Goal: Task Accomplishment & Management: Complete application form

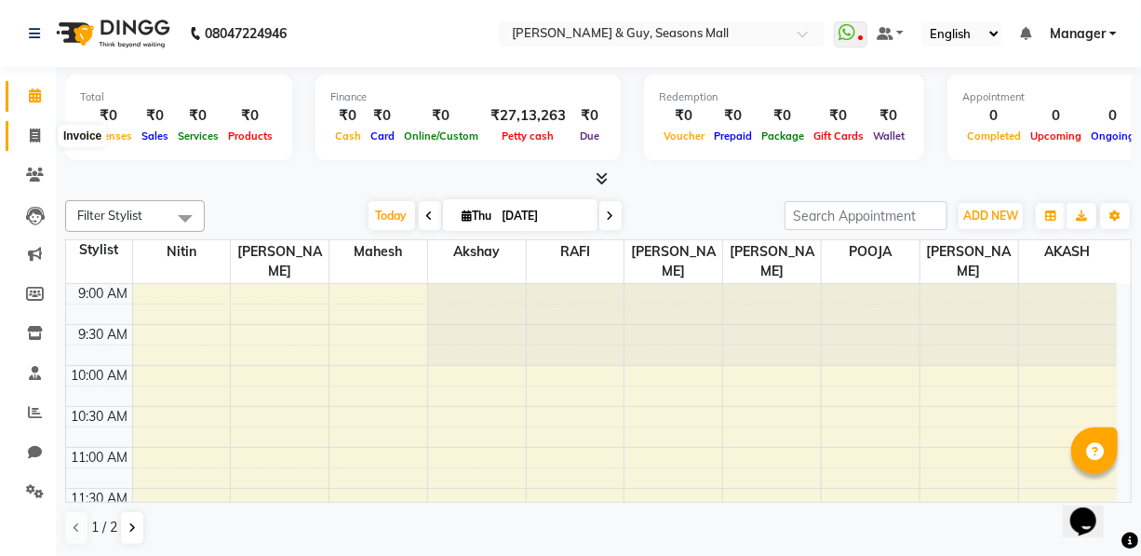
click at [33, 133] on icon at bounding box center [35, 135] width 10 height 14
select select "service"
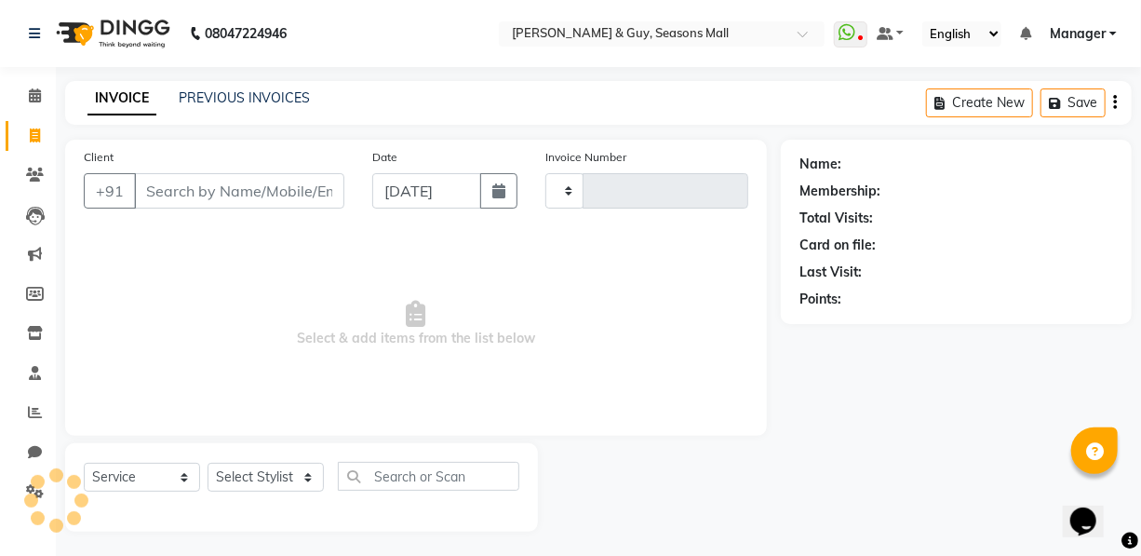
type input "1661"
select select "3906"
click at [180, 188] on input "Client" at bounding box center [239, 190] width 210 height 35
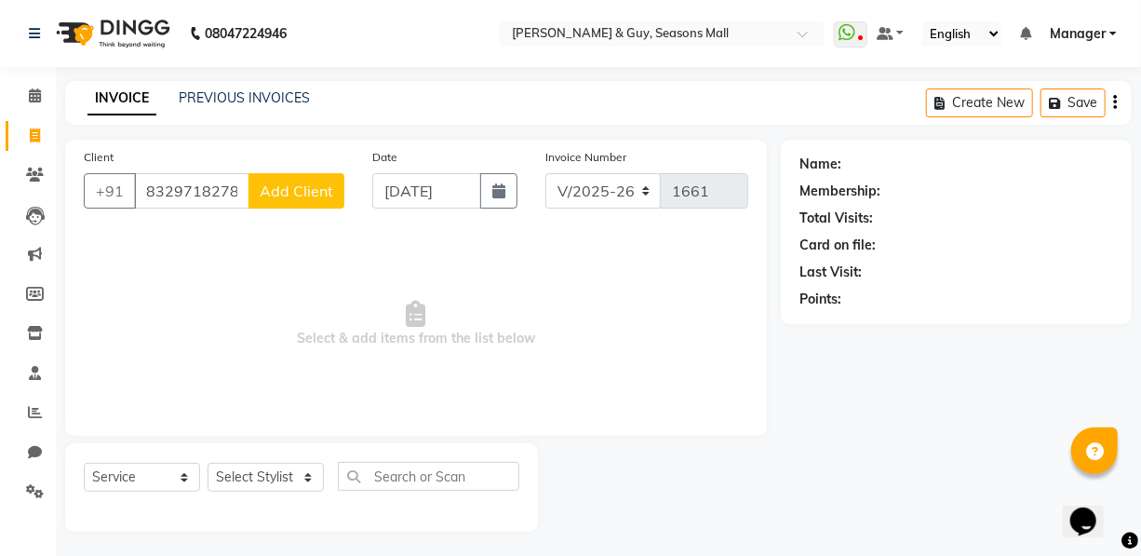
type input "8329718278"
click at [321, 198] on span "Add Client" at bounding box center [297, 190] width 74 height 19
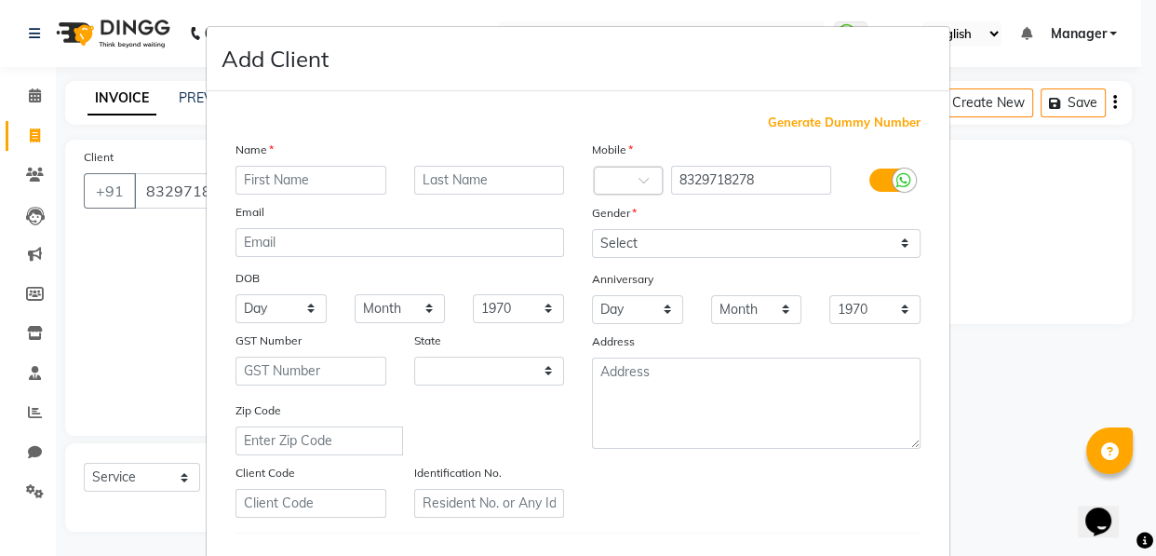
select select "22"
click at [337, 187] on input "text" at bounding box center [310, 180] width 151 height 29
type input "[PERSON_NAME]"
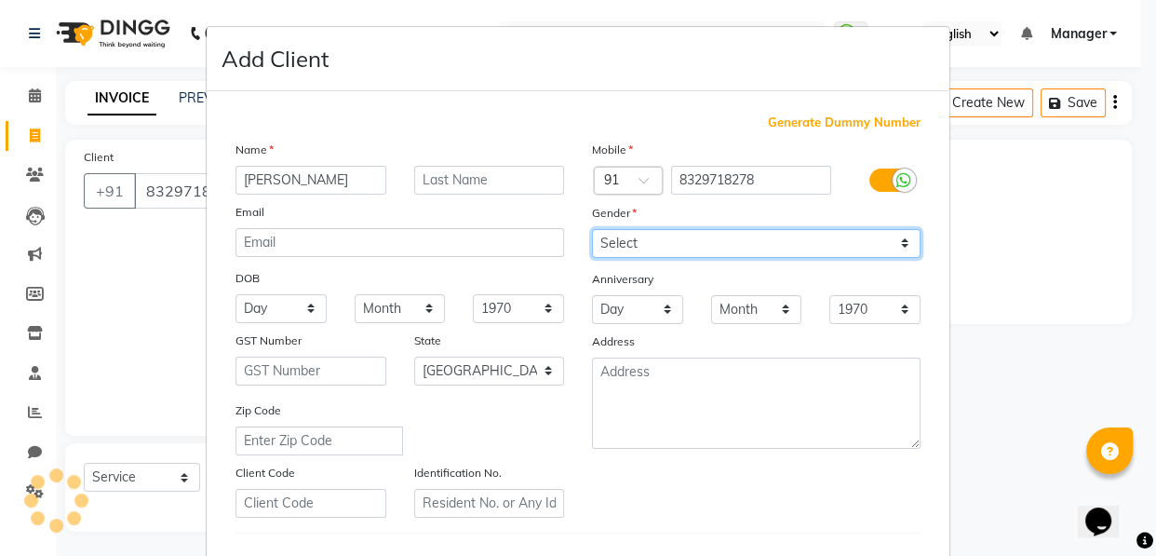
click at [681, 242] on select "Select [DEMOGRAPHIC_DATA] [DEMOGRAPHIC_DATA] Other Prefer Not To Say" at bounding box center [756, 243] width 328 height 29
select select "[DEMOGRAPHIC_DATA]"
click at [592, 229] on select "Select [DEMOGRAPHIC_DATA] [DEMOGRAPHIC_DATA] Other Prefer Not To Say" at bounding box center [756, 243] width 328 height 29
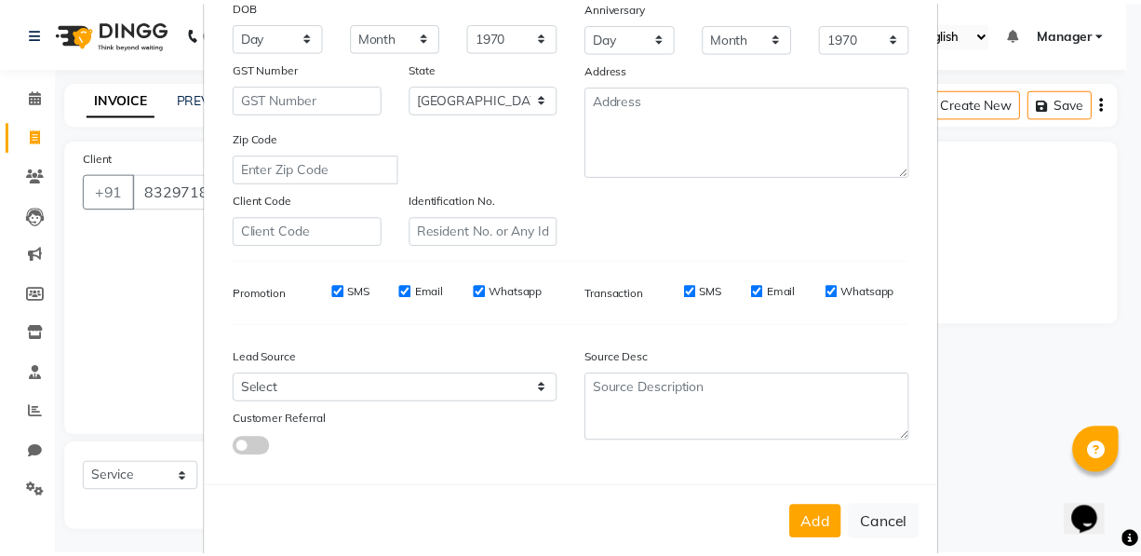
scroll to position [308, 0]
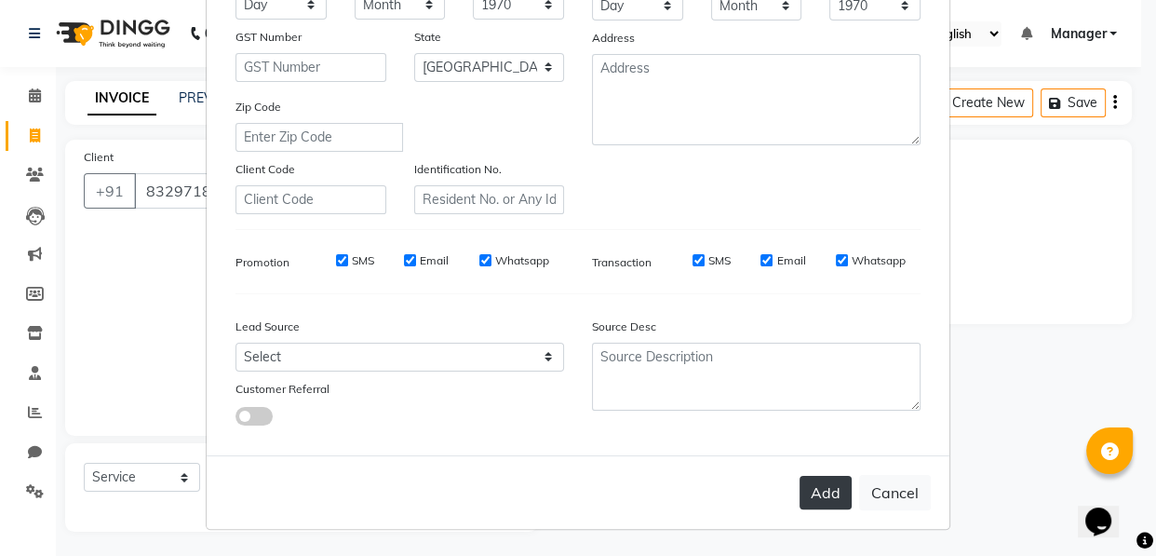
click at [831, 493] on button "Add" at bounding box center [825, 493] width 52 height 34
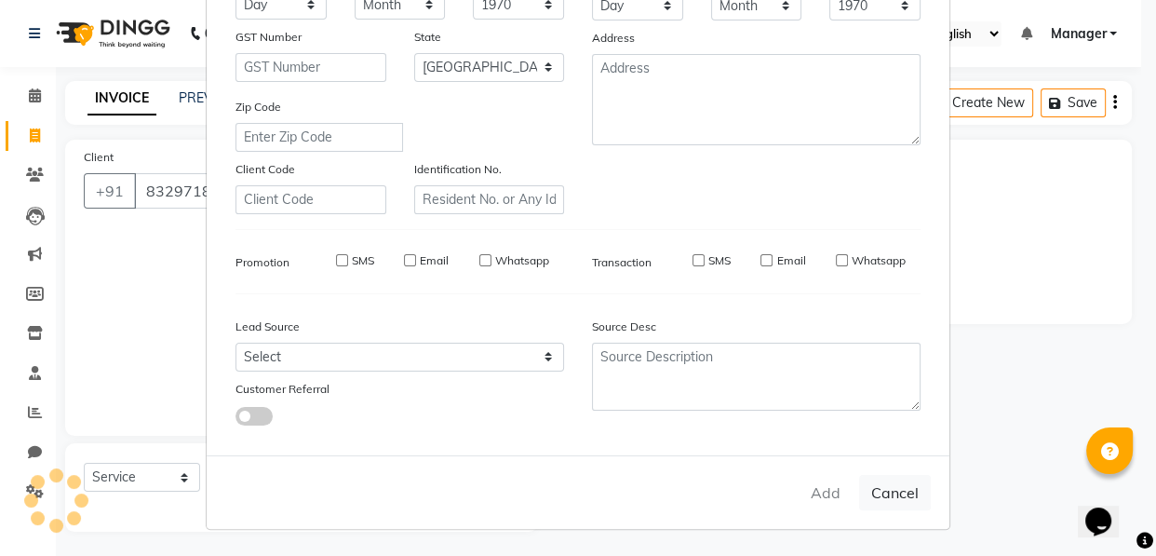
type input "83******78"
select select
select select "null"
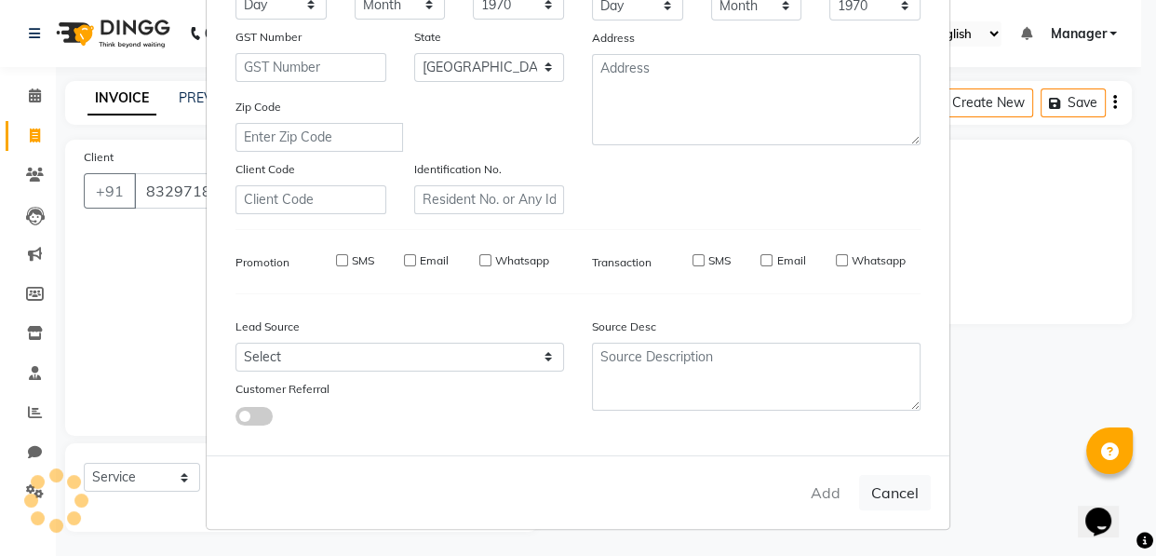
select select
checkbox input "false"
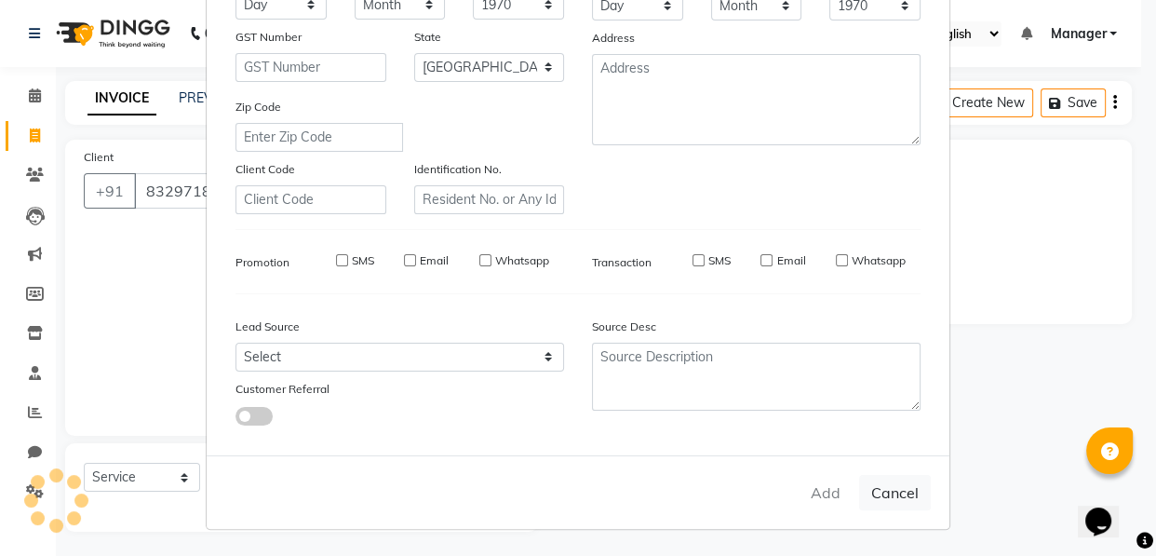
checkbox input "false"
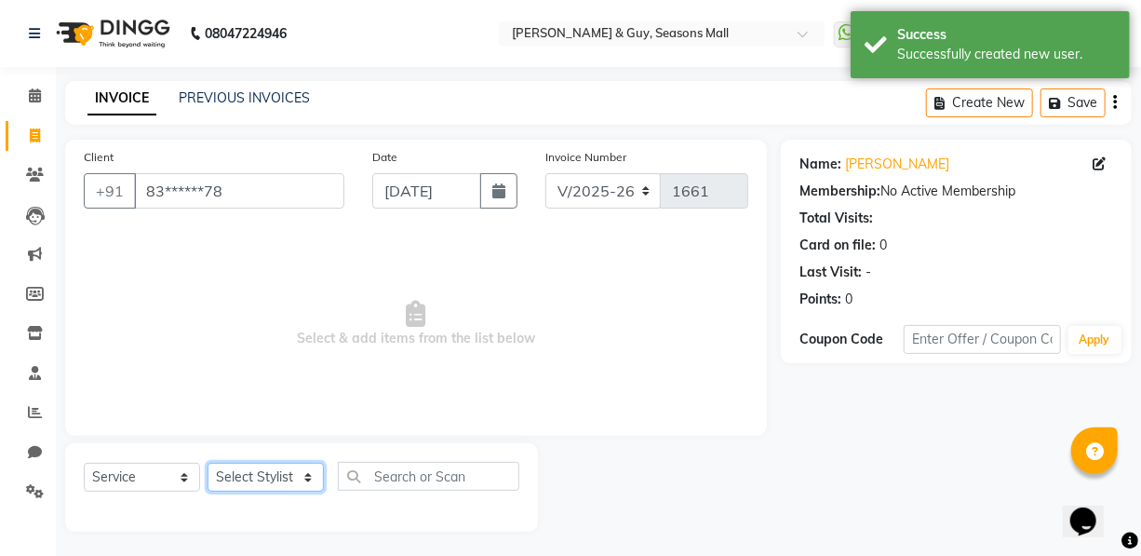
drag, startPoint x: 297, startPoint y: 483, endPoint x: 297, endPoint y: 471, distance: 12.1
click at [297, 483] on select "Select Stylist AKASH [PERSON_NAME] Manager [PERSON_NAME] Nitin POOJA [PERSON_NA…" at bounding box center [266, 476] width 116 height 29
select select "19236"
click at [208, 462] on select "Select Stylist AKASH [PERSON_NAME] Manager [PERSON_NAME] Nitin POOJA [PERSON_NA…" at bounding box center [266, 476] width 116 height 29
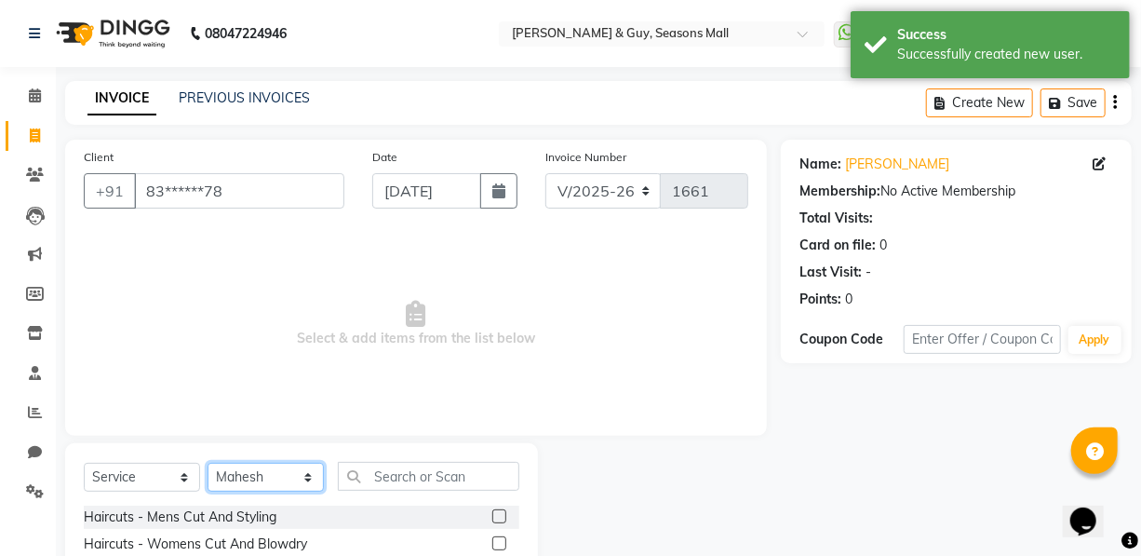
scroll to position [190, 0]
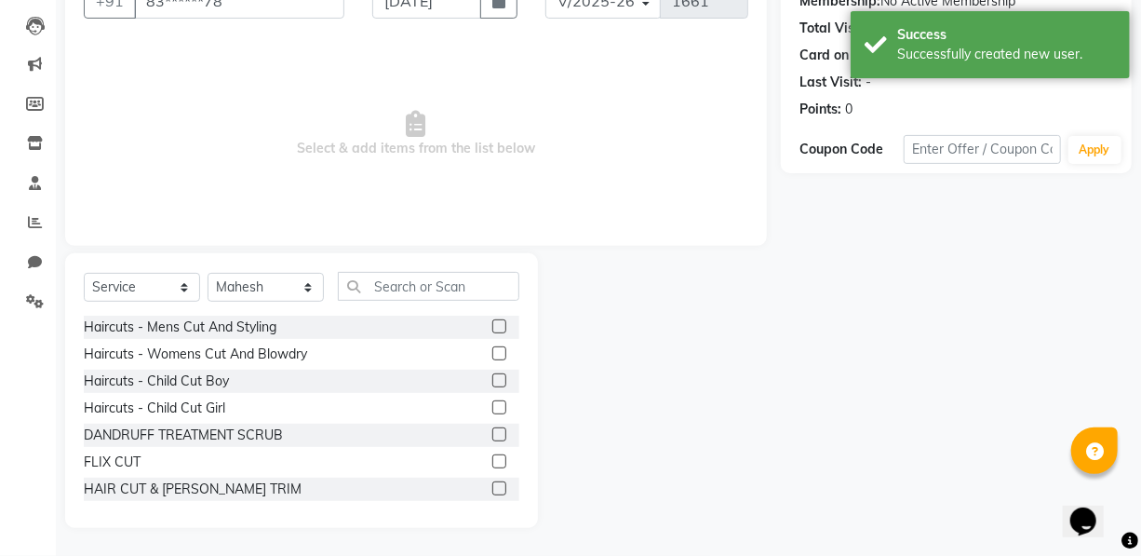
click at [492, 355] on label at bounding box center [499, 353] width 14 height 14
click at [492, 355] on input "checkbox" at bounding box center [498, 354] width 12 height 12
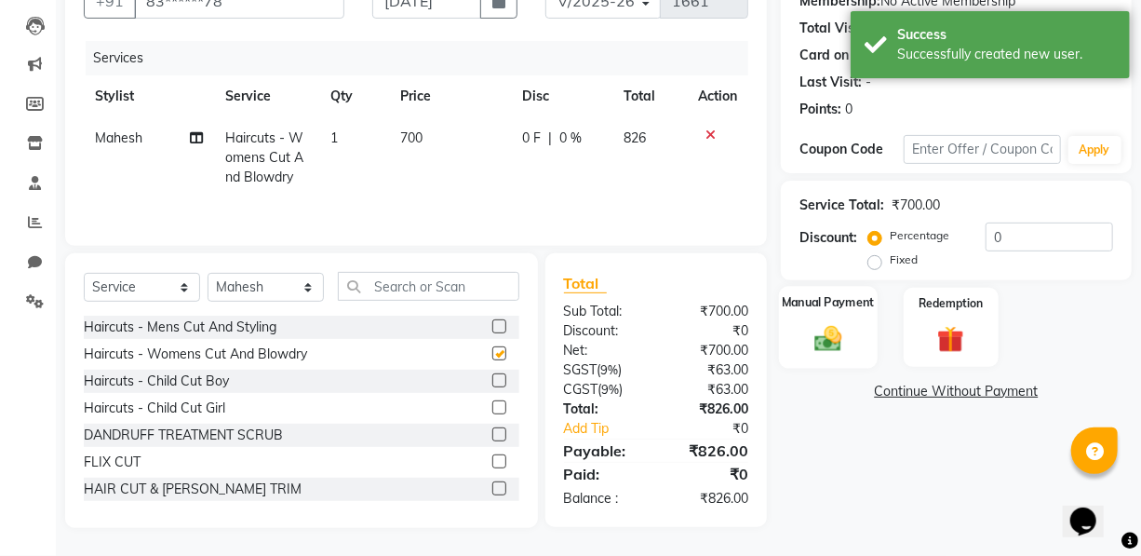
checkbox input "false"
click at [824, 328] on img at bounding box center [828, 338] width 45 height 32
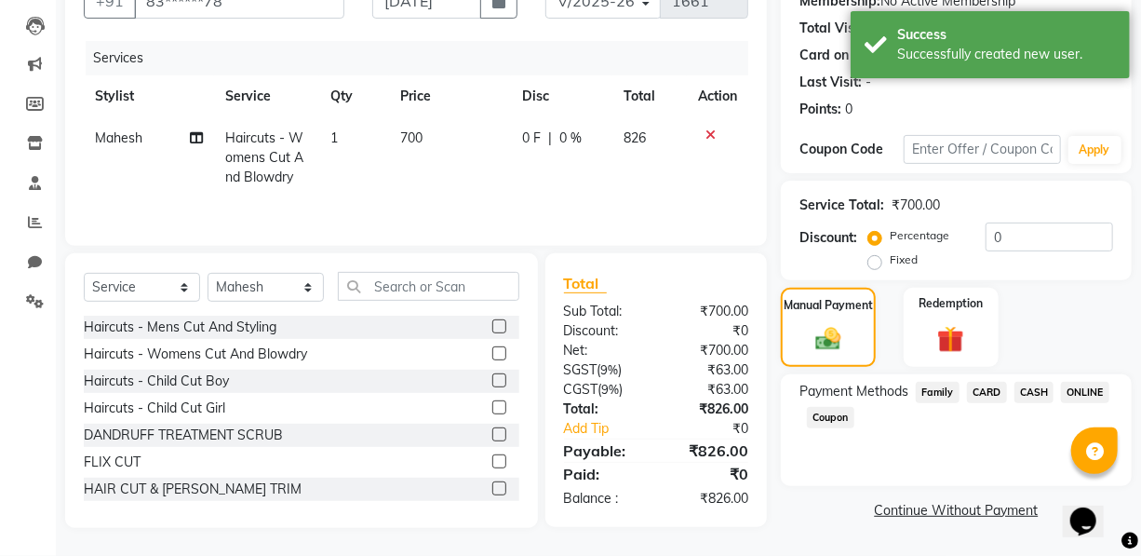
click at [1079, 390] on span "ONLINE" at bounding box center [1085, 392] width 48 height 21
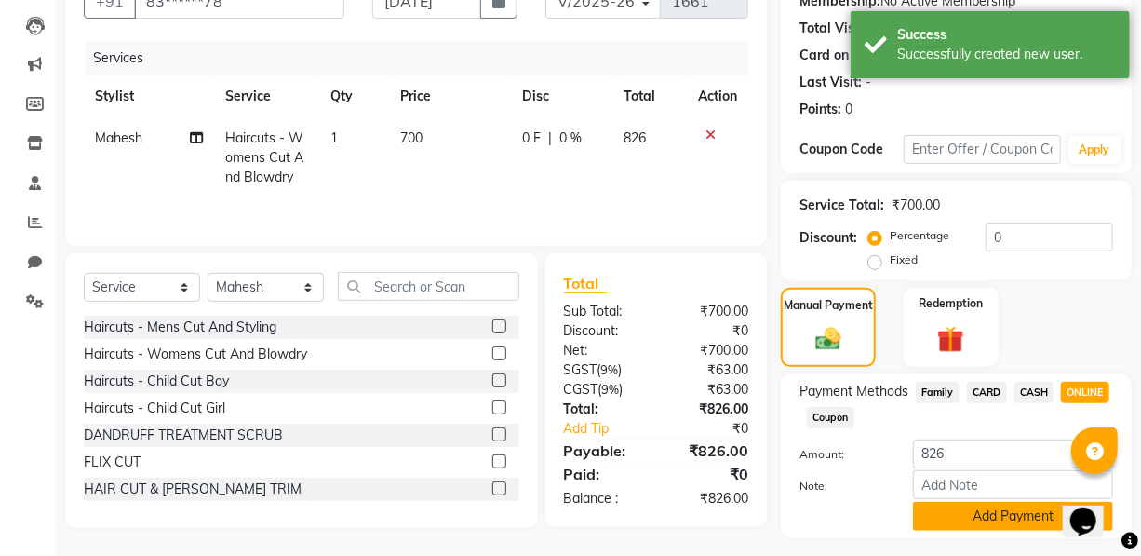
click at [1016, 509] on button "Add Payment" at bounding box center [1013, 516] width 200 height 29
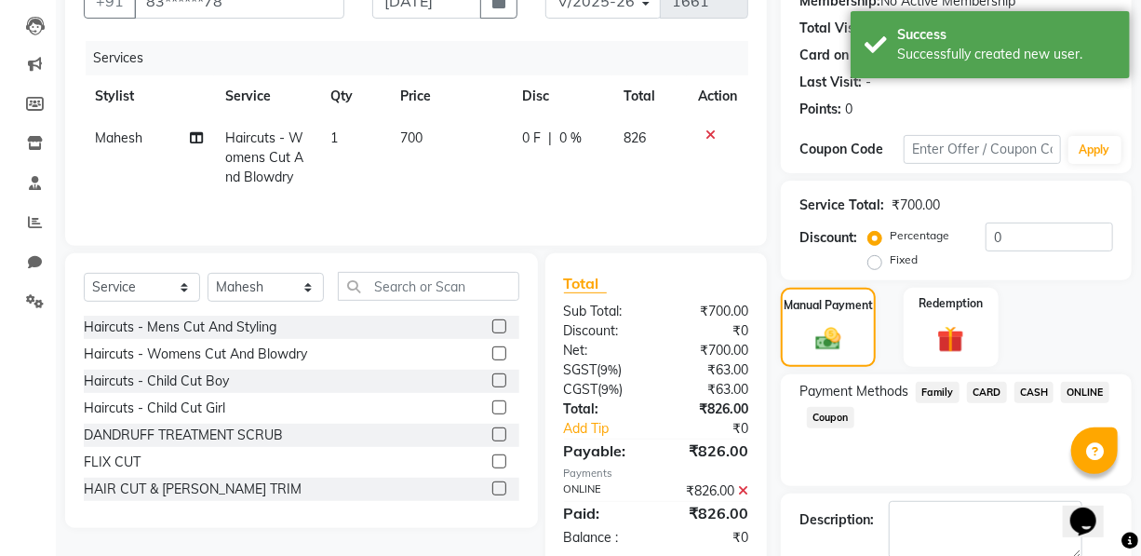
scroll to position [0, 0]
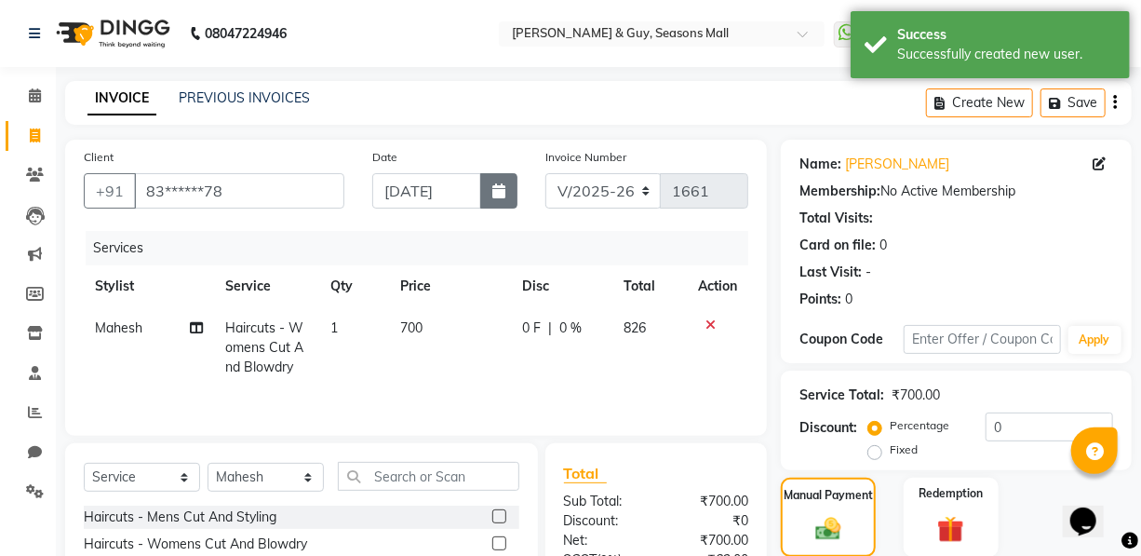
click at [511, 192] on button "button" at bounding box center [498, 190] width 37 height 35
select select "9"
select select "2025"
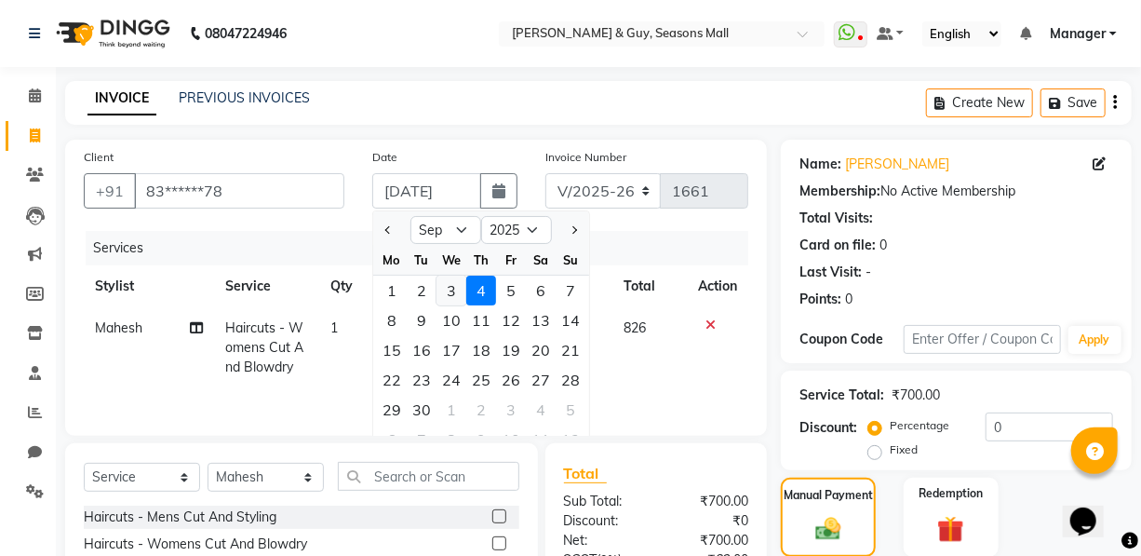
click at [443, 288] on div "3" at bounding box center [451, 290] width 30 height 30
type input "[DATE]"
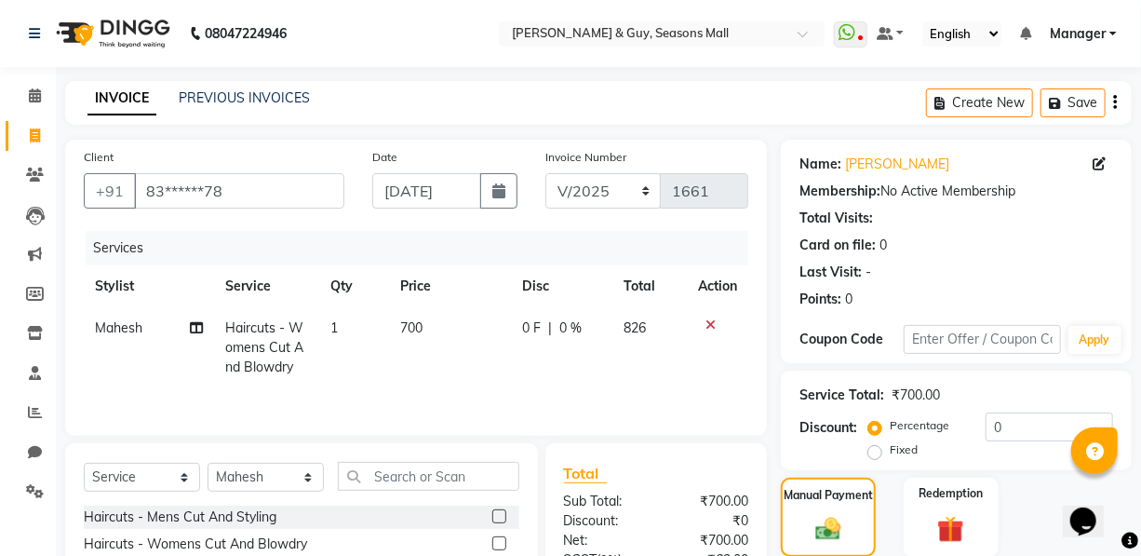
scroll to position [289, 0]
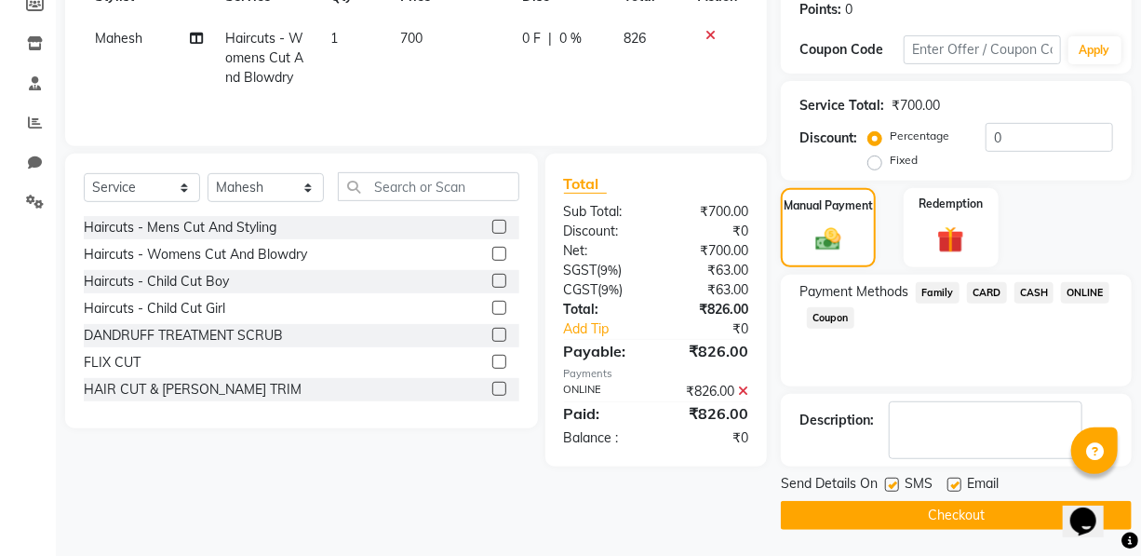
click at [950, 509] on button "Checkout" at bounding box center [956, 515] width 351 height 29
